Goal: Transaction & Acquisition: Purchase product/service

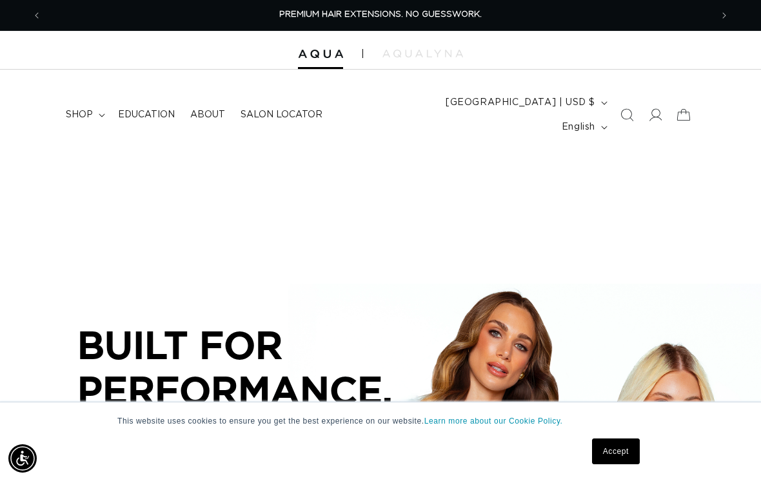
click at [616, 457] on link "Accept" at bounding box center [616, 452] width 48 height 26
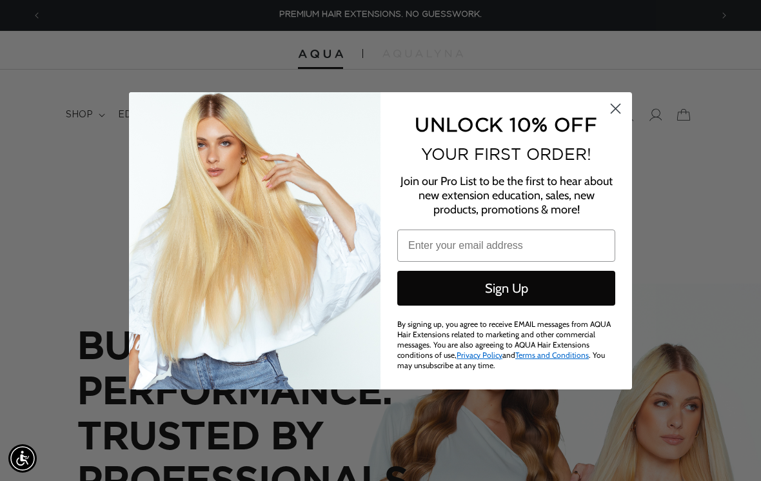
click at [597, 122] on span "UNLOCK 10% OFF" at bounding box center [506, 123] width 182 height 21
click at [587, 119] on span "UNLOCK 10% OFF" at bounding box center [506, 123] width 182 height 21
click at [618, 112] on circle "Close dialog" at bounding box center [615, 107] width 21 height 21
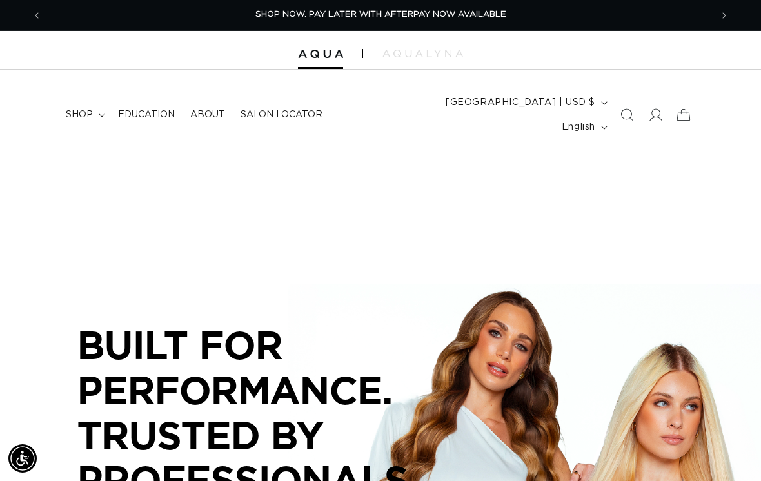
click at [656, 108] on icon at bounding box center [655, 114] width 13 height 13
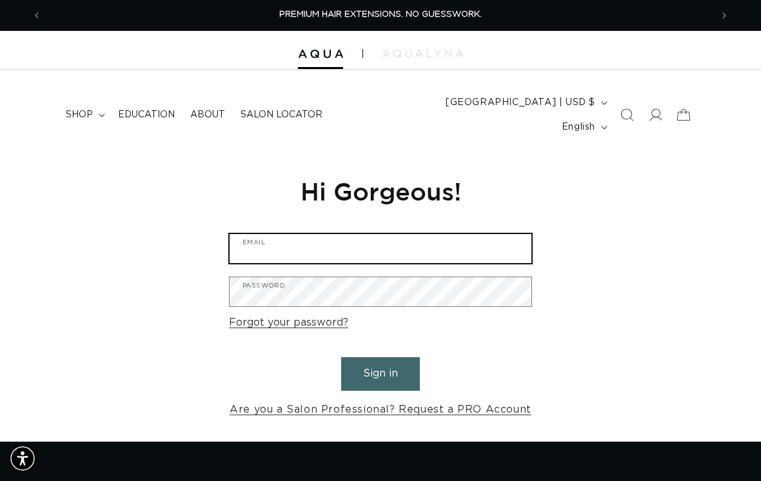
click at [468, 234] on input "Email" at bounding box center [381, 248] width 302 height 29
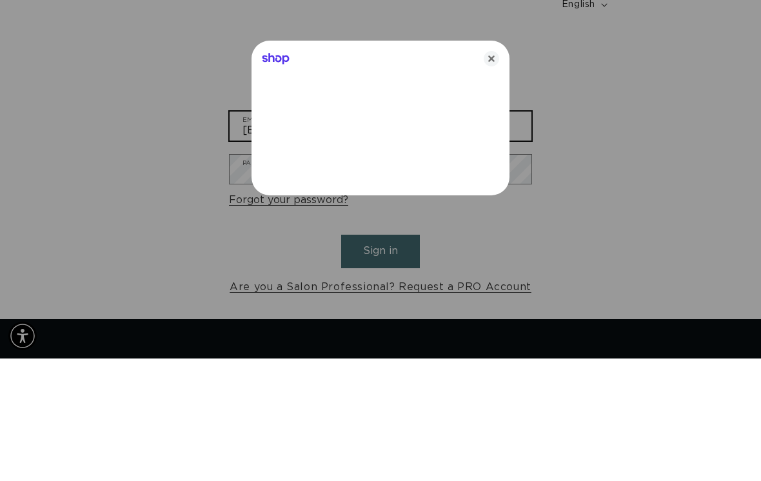
type input "mirandaholbrook12@gmail.com"
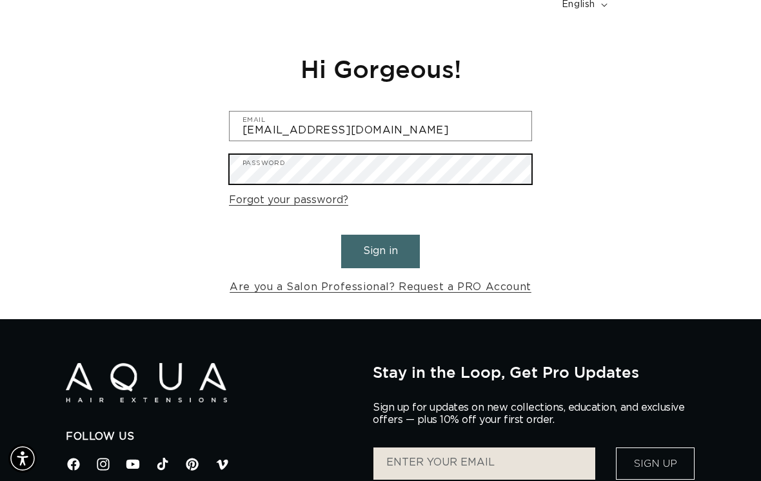
scroll to position [0, 669]
click at [380, 235] on button "Sign in" at bounding box center [380, 251] width 79 height 33
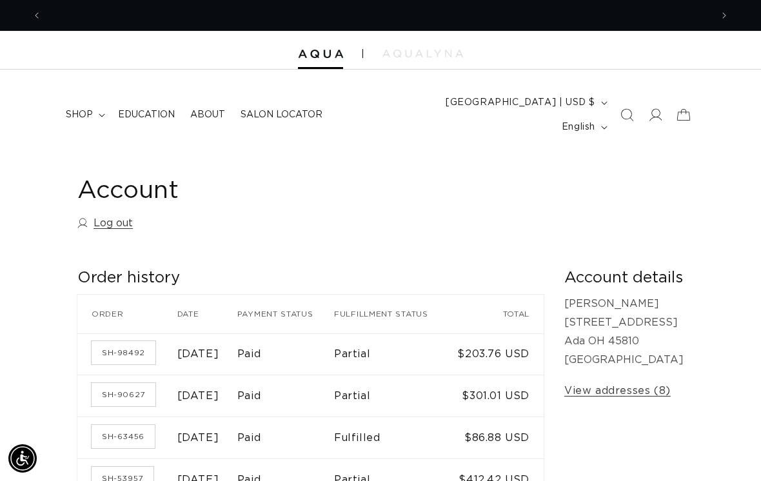
scroll to position [0, 669]
click at [90, 109] on span "shop" at bounding box center [79, 115] width 27 height 12
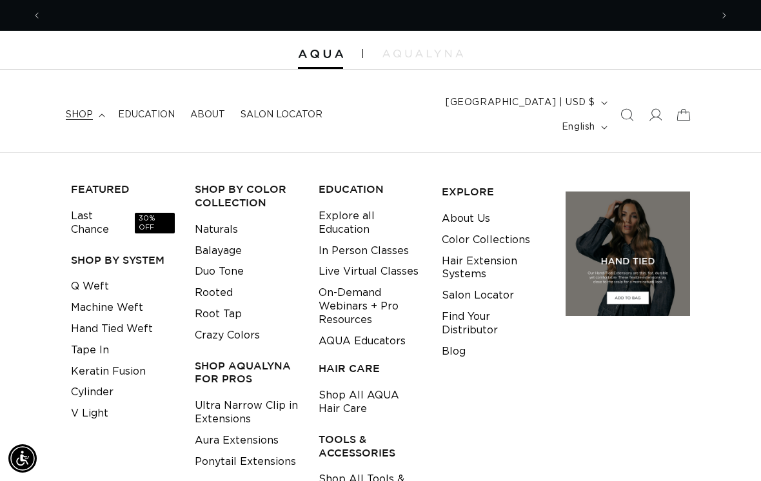
scroll to position [0, 1339]
click at [153, 213] on span "30% OFF" at bounding box center [155, 223] width 40 height 21
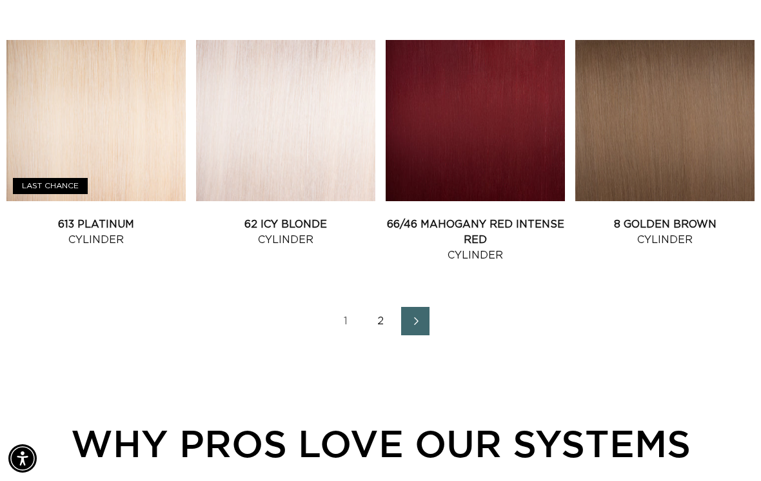
click at [385, 312] on link "2" at bounding box center [380, 321] width 28 height 28
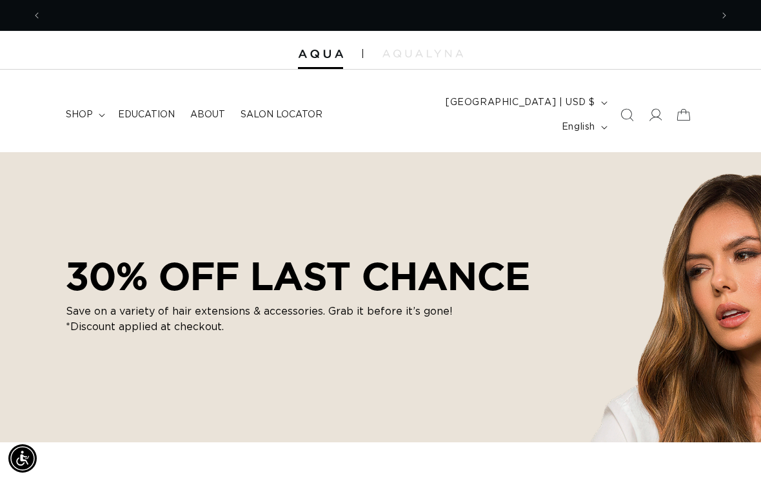
scroll to position [0, 1339]
click at [92, 112] on summary "shop" at bounding box center [84, 114] width 52 height 27
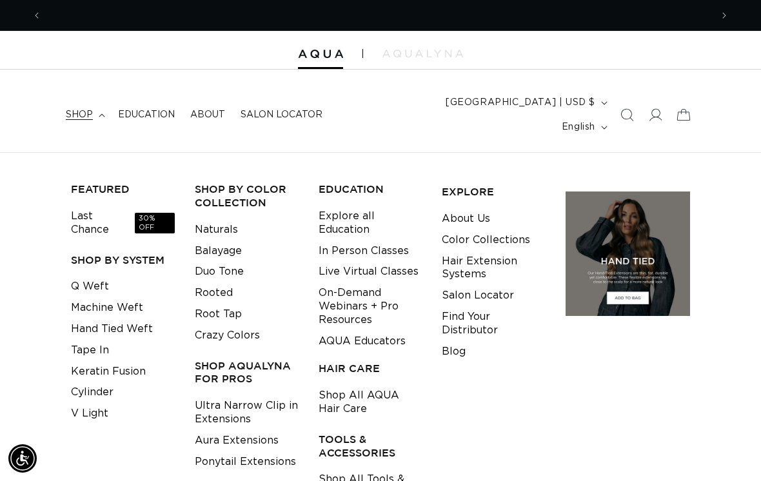
scroll to position [0, 669]
click at [92, 276] on link "Q Weft" at bounding box center [90, 286] width 38 height 21
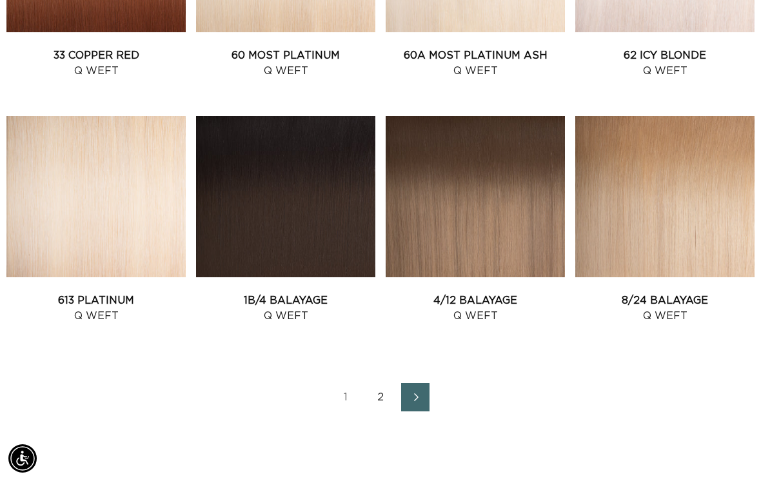
scroll to position [1397, 0]
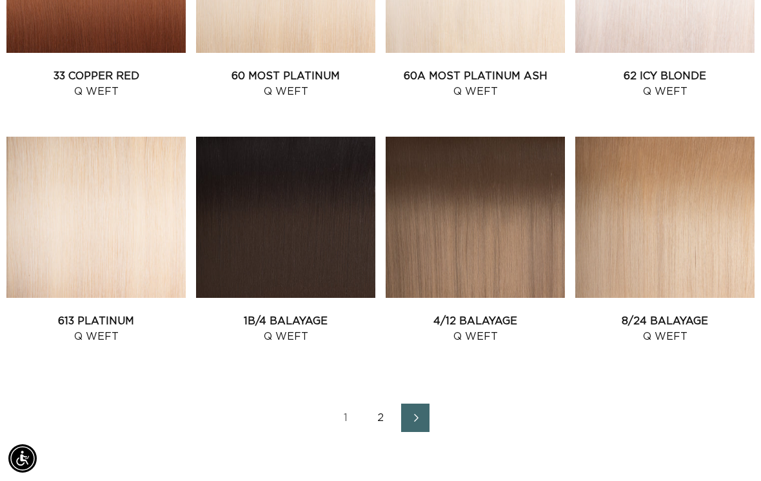
click at [657, 313] on link "8/24 Balayage Q Weft" at bounding box center [664, 328] width 179 height 31
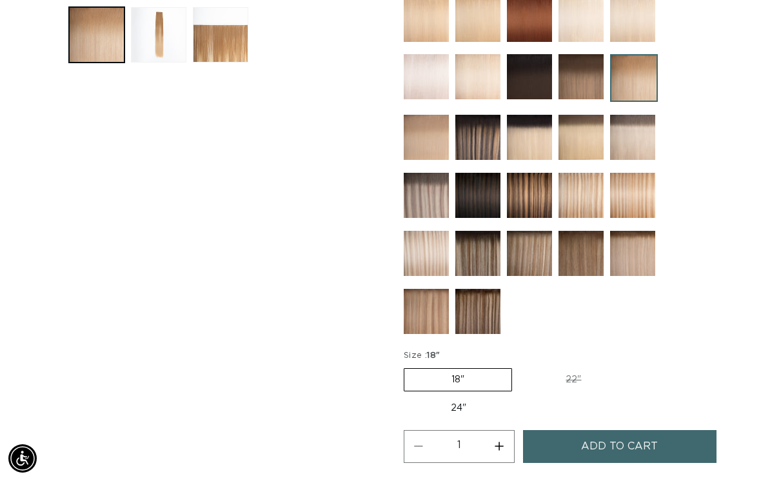
scroll to position [0, 669]
click at [635, 173] on img at bounding box center [632, 195] width 45 height 45
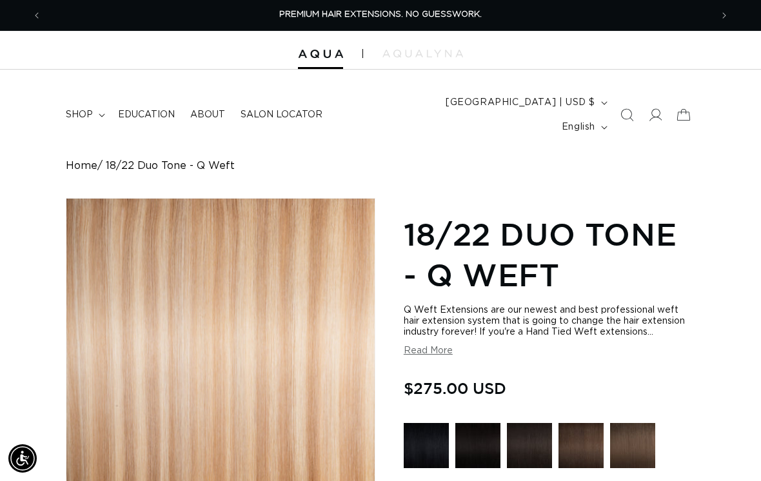
click at [432, 46] on div at bounding box center [380, 50] width 761 height 39
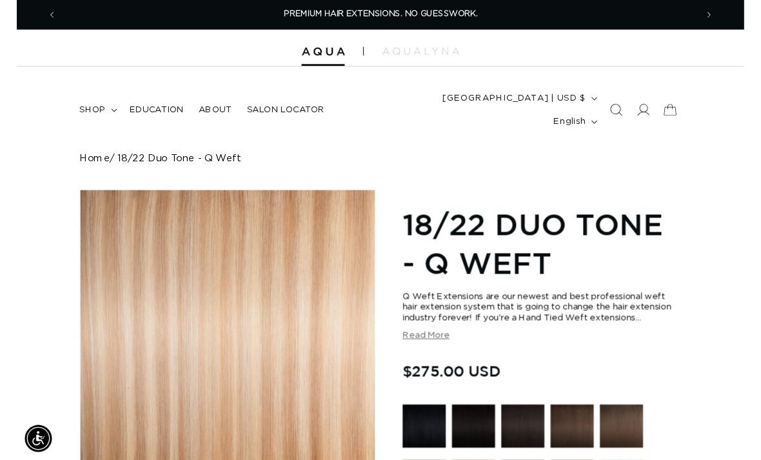
scroll to position [0, 669]
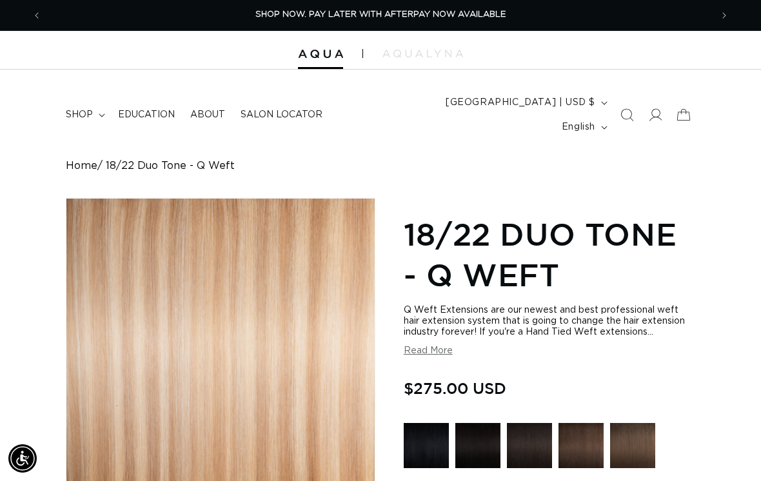
click at [415, 57] on img at bounding box center [422, 54] width 81 height 8
click at [95, 101] on summary "shop" at bounding box center [84, 114] width 52 height 27
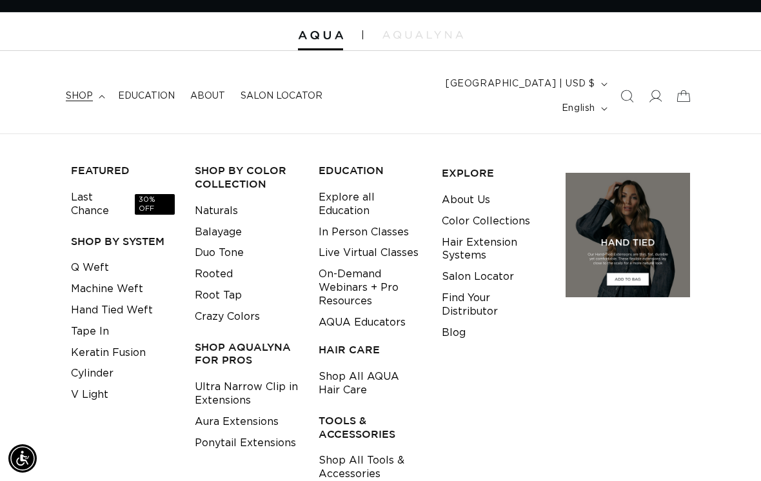
click at [153, 194] on span "30% OFF" at bounding box center [155, 204] width 40 height 21
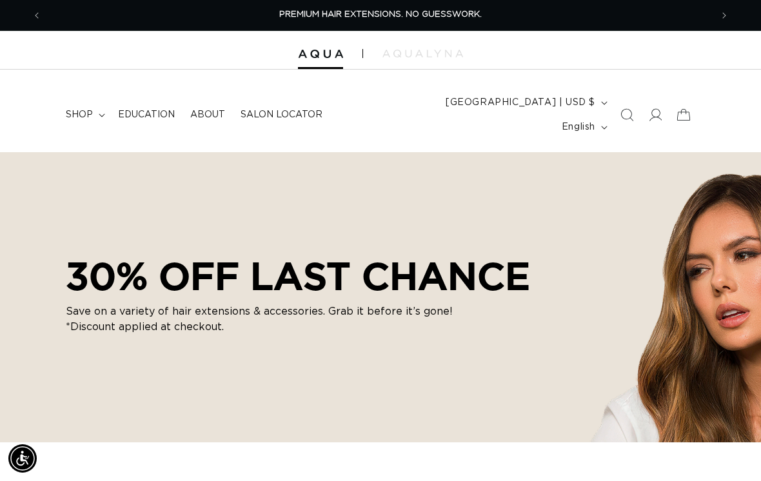
click at [89, 109] on span "shop" at bounding box center [79, 115] width 27 height 12
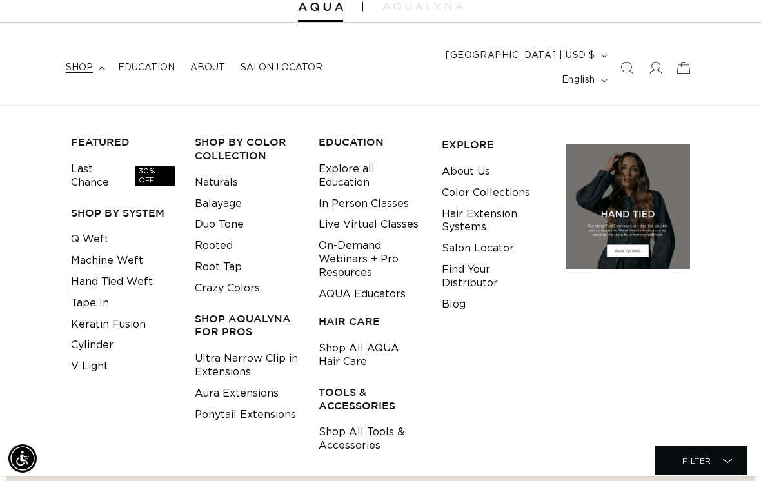
scroll to position [0, 1339]
click at [350, 422] on link "Shop All Tools & Accessories" at bounding box center [371, 439] width 104 height 35
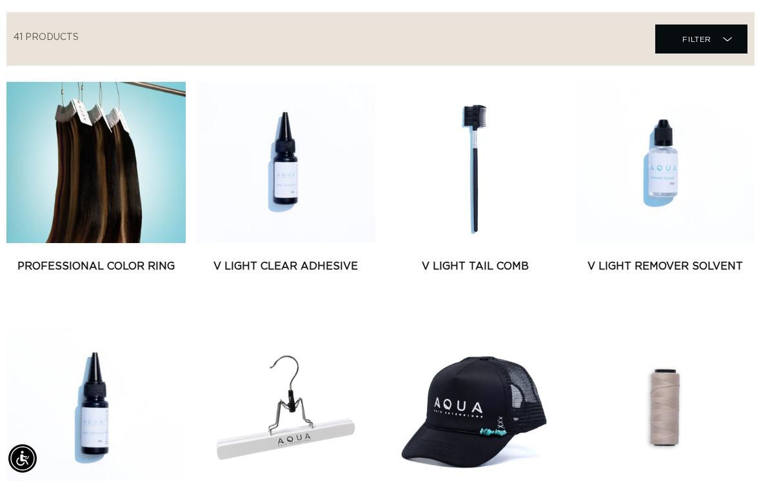
scroll to position [0, 1339]
click at [123, 259] on link "Professional Color Ring" at bounding box center [95, 266] width 179 height 15
